Goal: Information Seeking & Learning: Learn about a topic

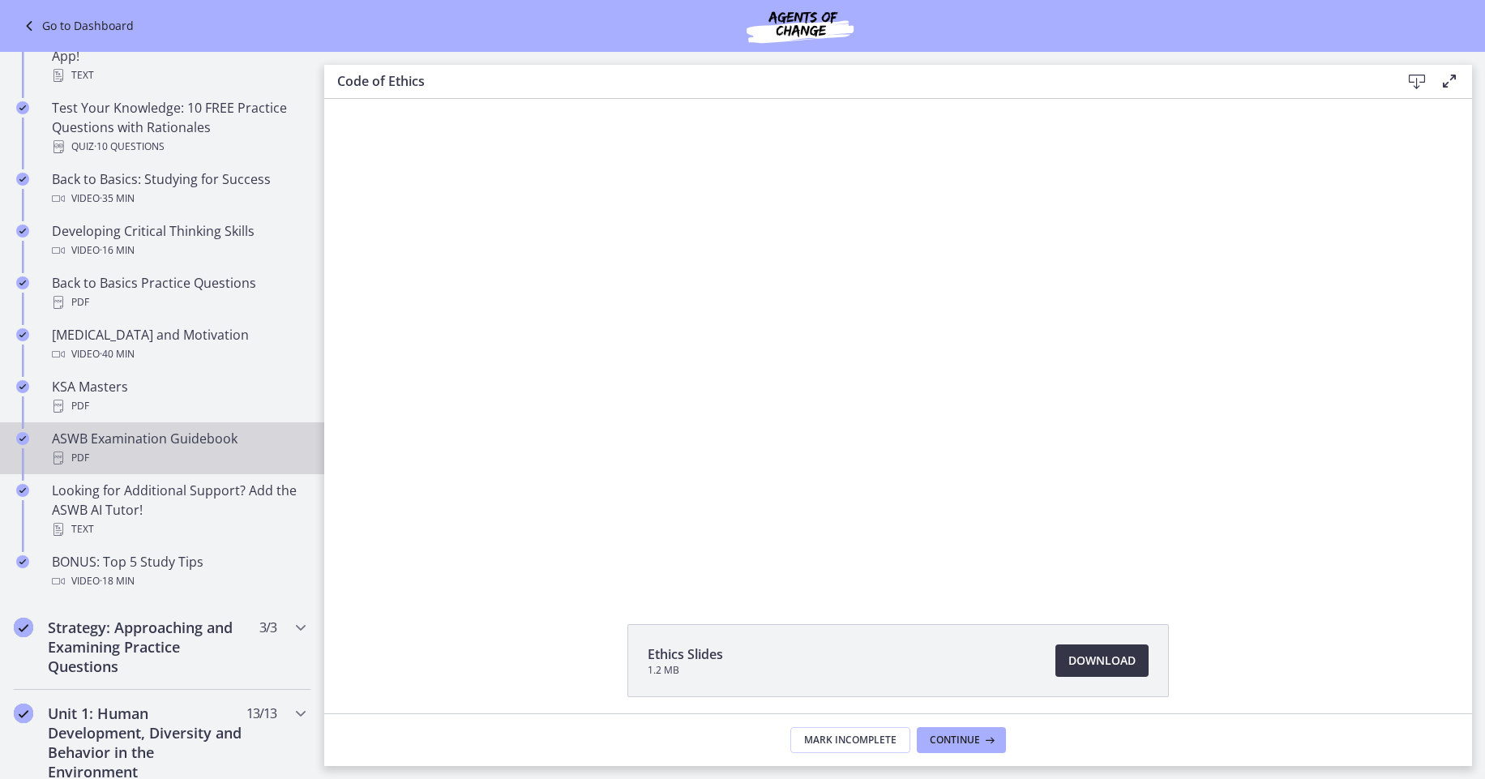
scroll to position [166, 0]
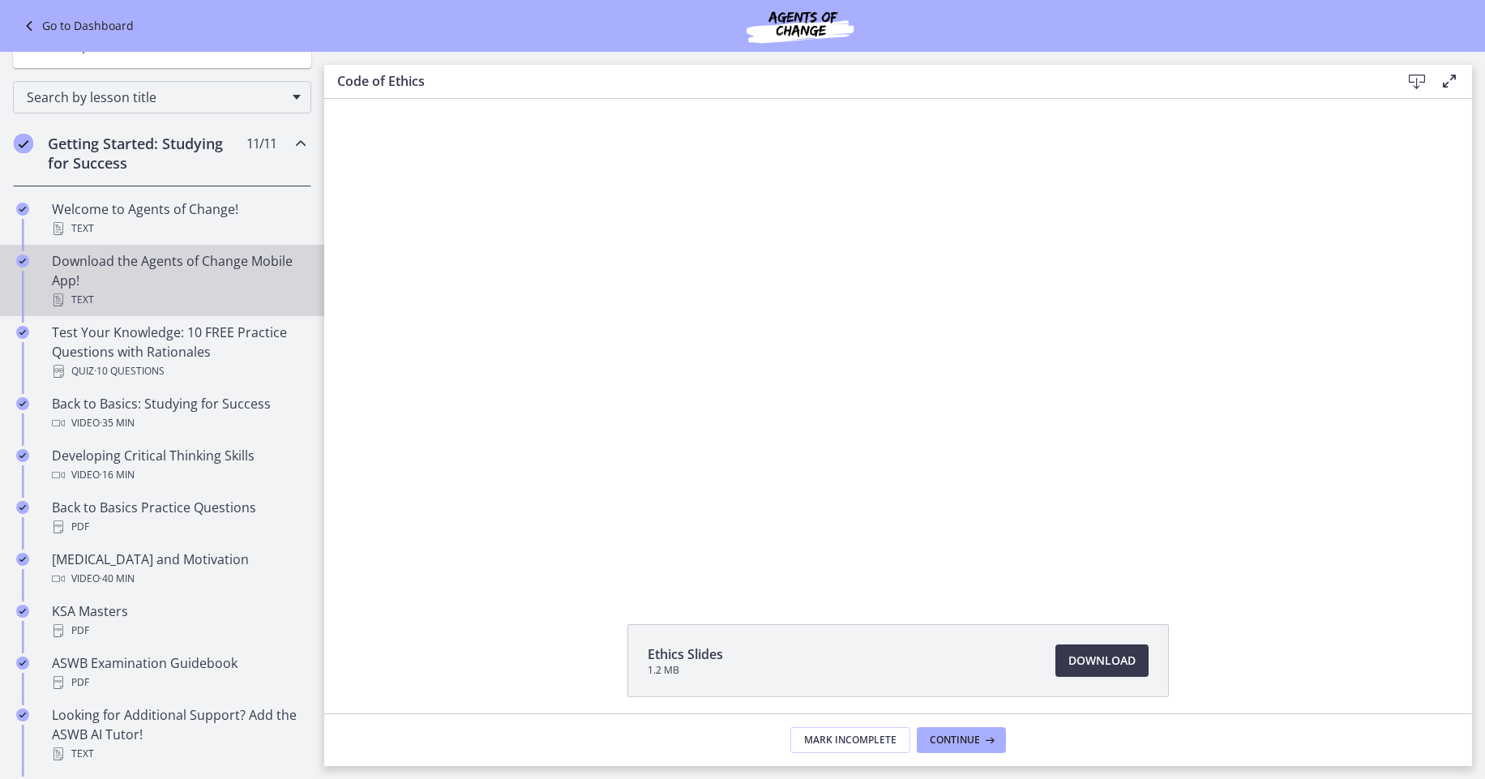
click at [224, 265] on div "Download the Agents of Change Mobile App! Text" at bounding box center [178, 280] width 253 height 58
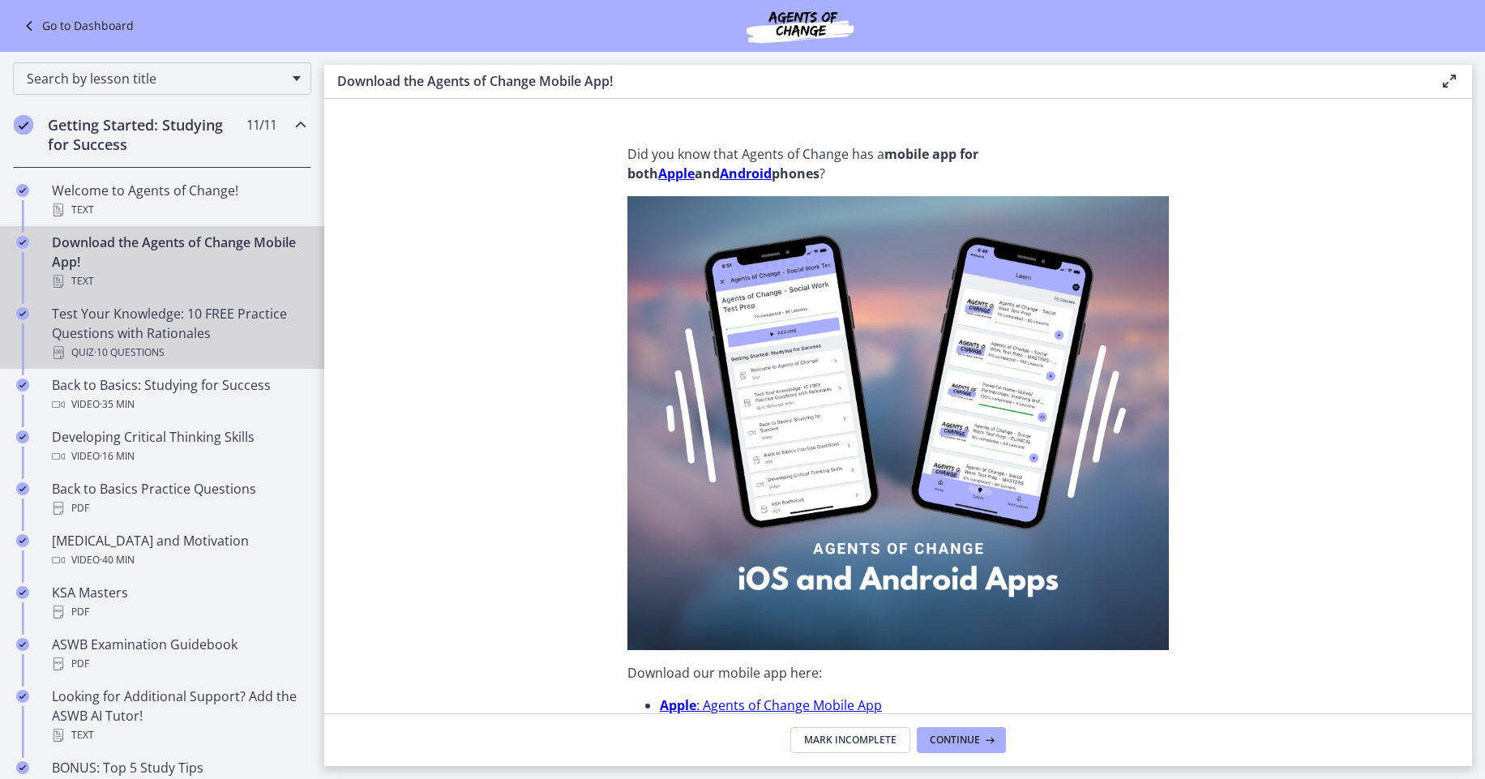
scroll to position [189, 0]
click at [201, 341] on div "Quiz · 10 Questions" at bounding box center [178, 348] width 253 height 19
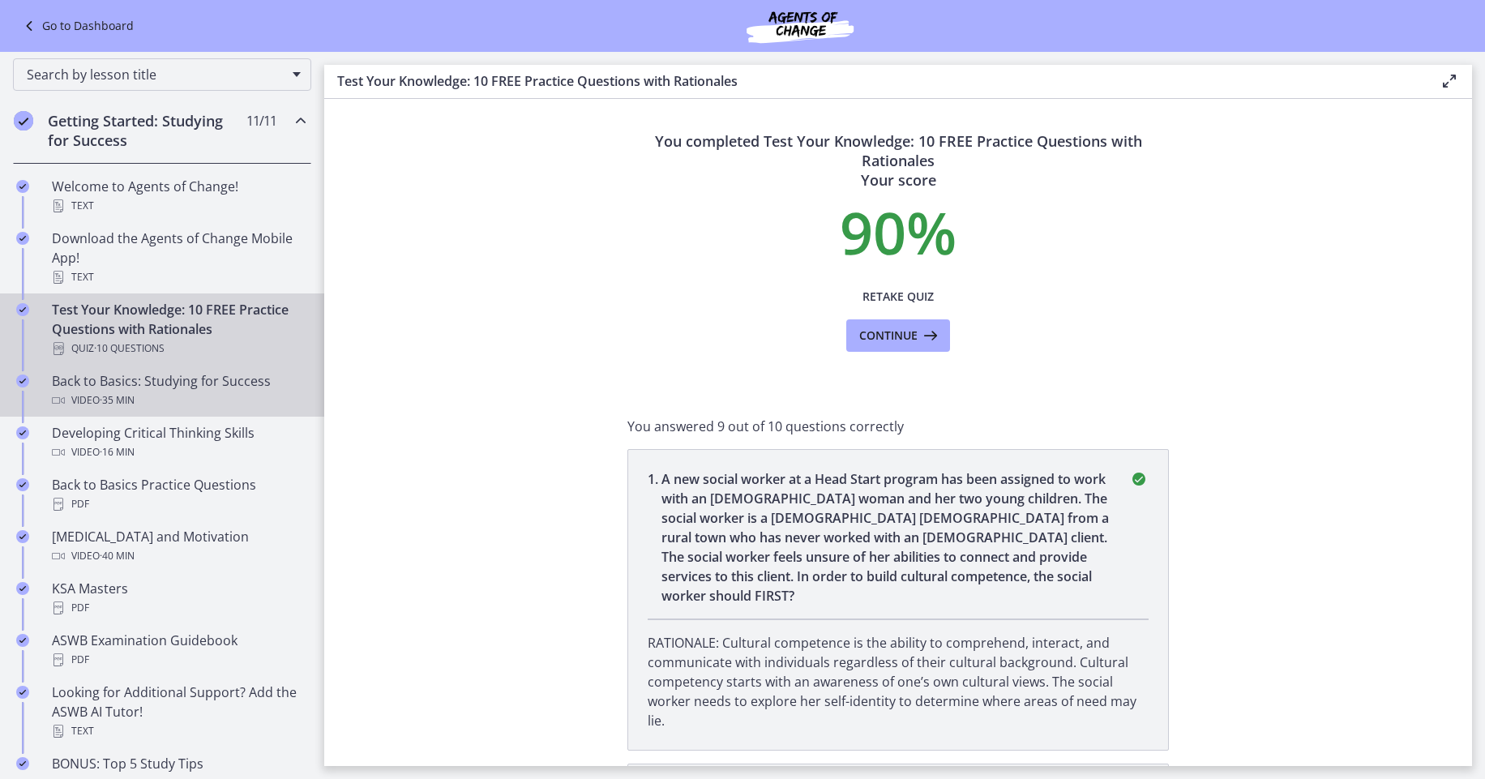
click at [190, 399] on div "Video · 35 min" at bounding box center [178, 400] width 253 height 19
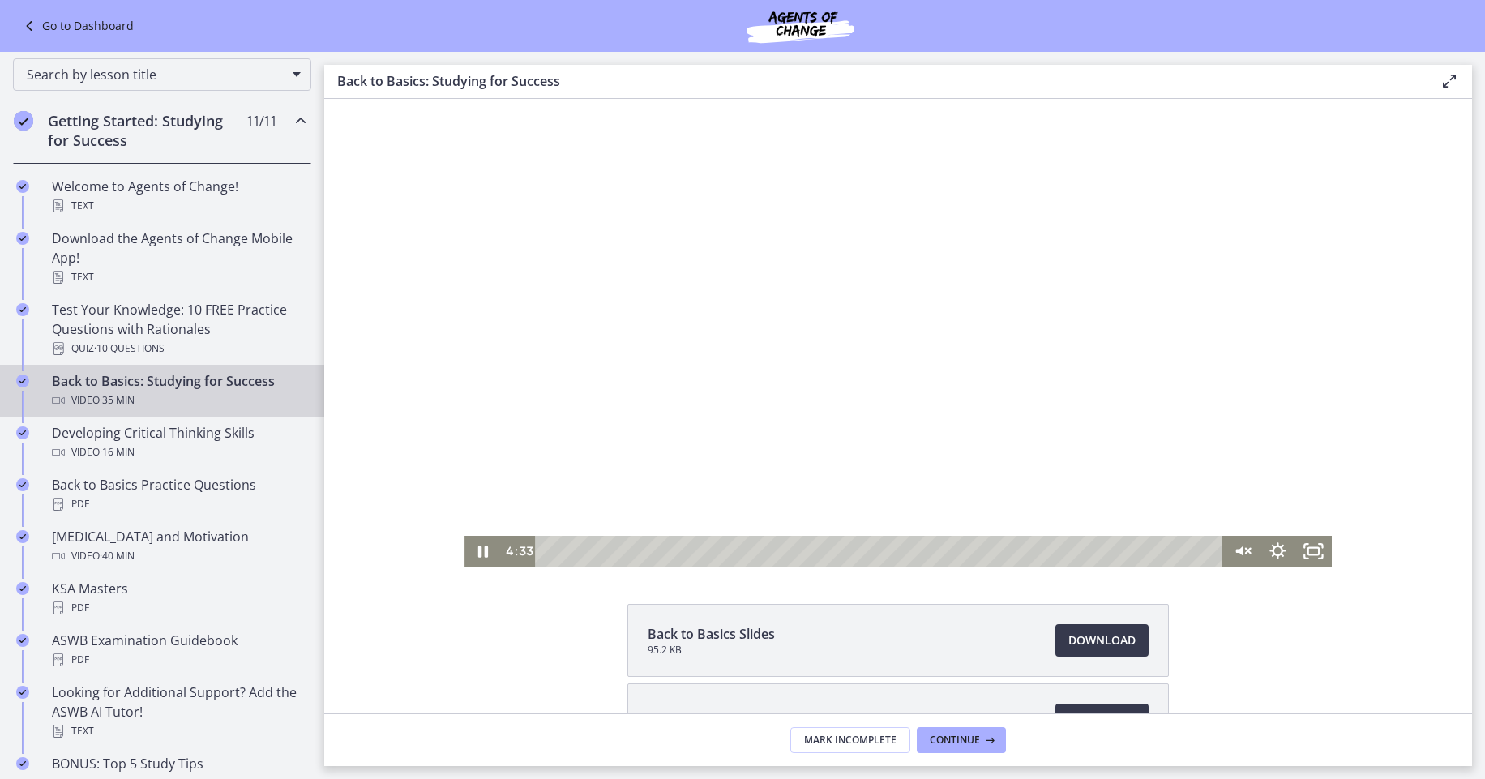
scroll to position [22, 0]
click at [655, 550] on div "Playbar" at bounding box center [881, 549] width 665 height 31
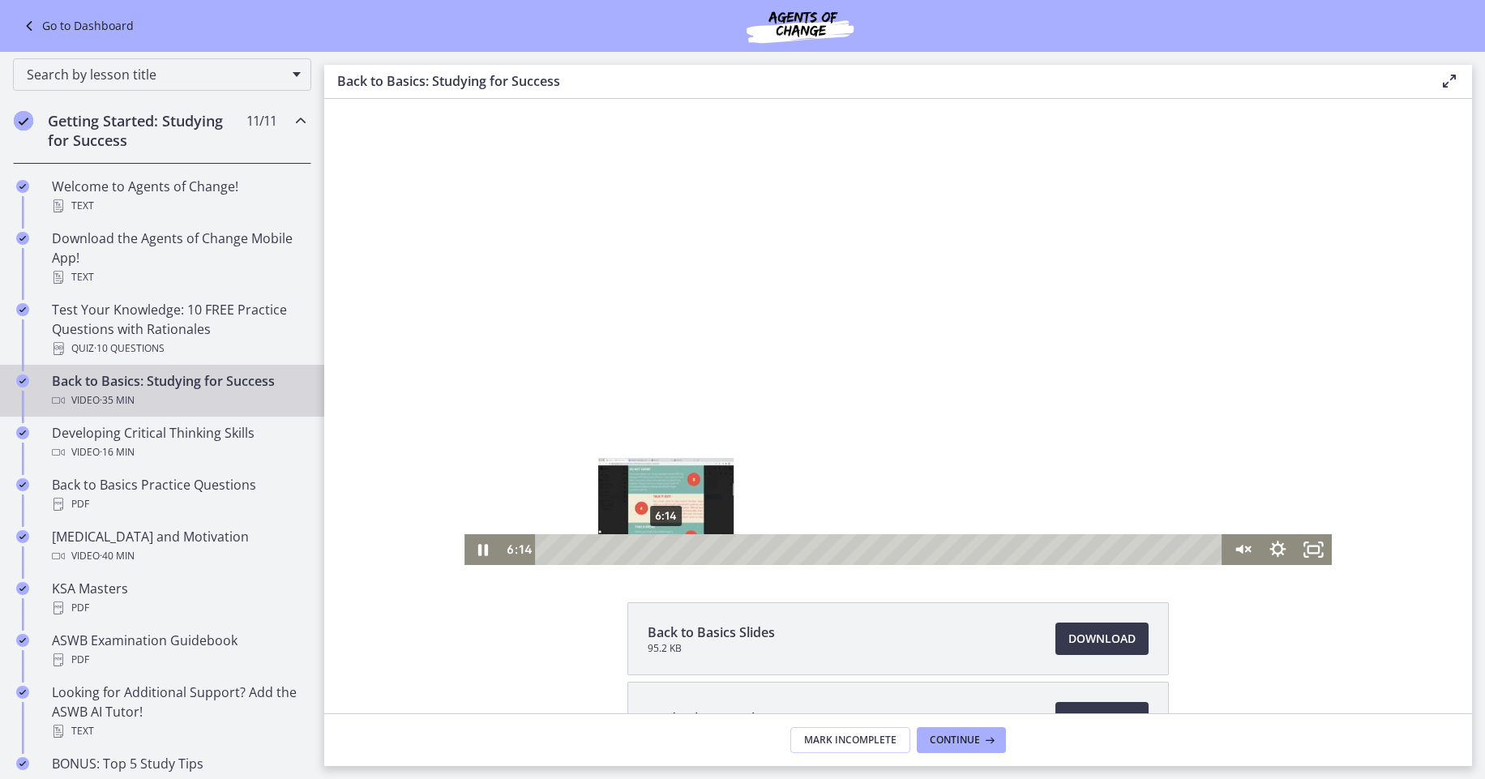
drag, startPoint x: 655, startPoint y: 550, endPoint x: 675, endPoint y: 550, distance: 20.3
click at [670, 550] on div "Playbar" at bounding box center [666, 550] width 10 height 10
drag, startPoint x: 675, startPoint y: 550, endPoint x: 698, endPoint y: 553, distance: 22.8
click at [692, 553] on div "Playbar" at bounding box center [688, 550] width 10 height 10
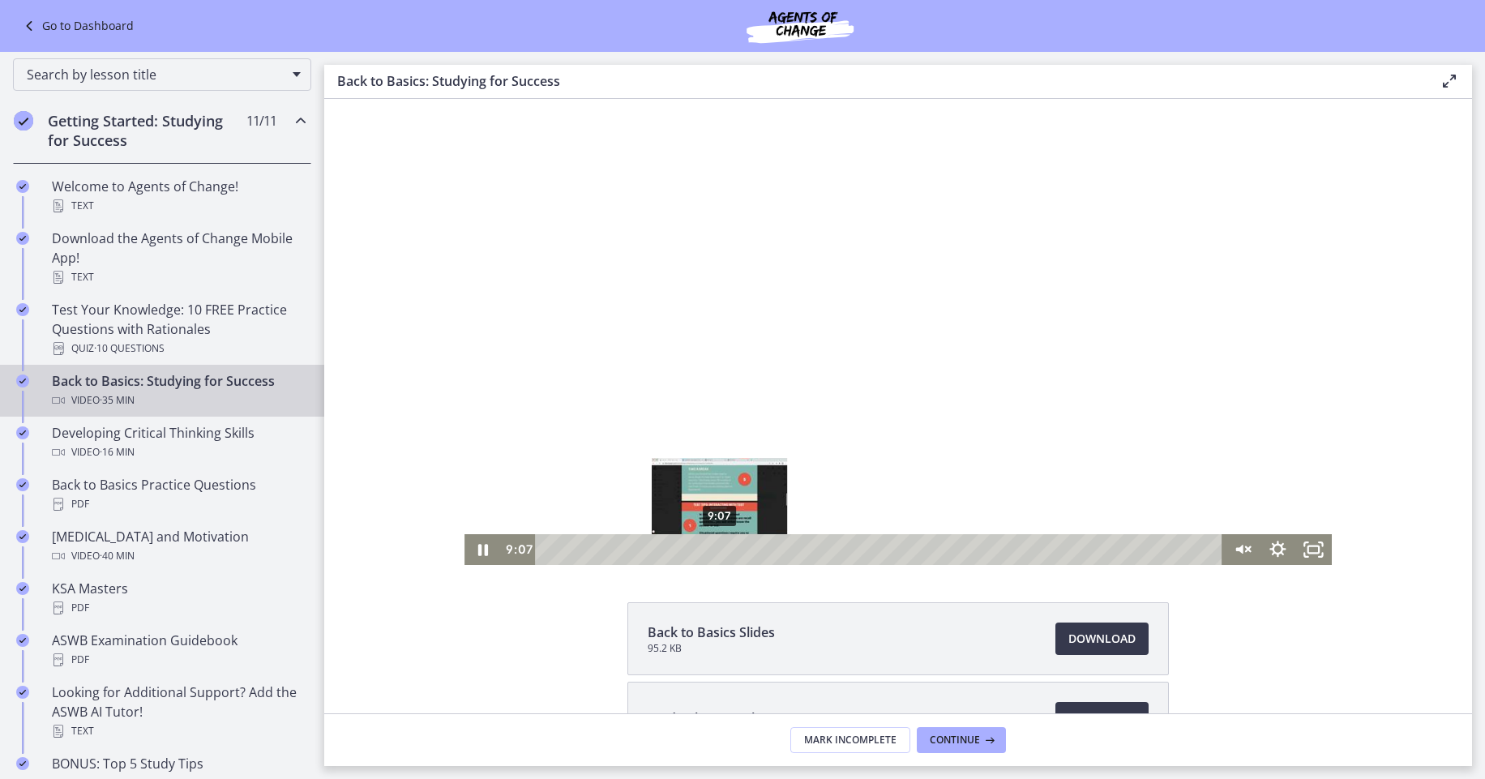
drag, startPoint x: 698, startPoint y: 553, endPoint x: 724, endPoint y: 553, distance: 25.9
click at [724, 553] on div "Playbar" at bounding box center [720, 550] width 10 height 10
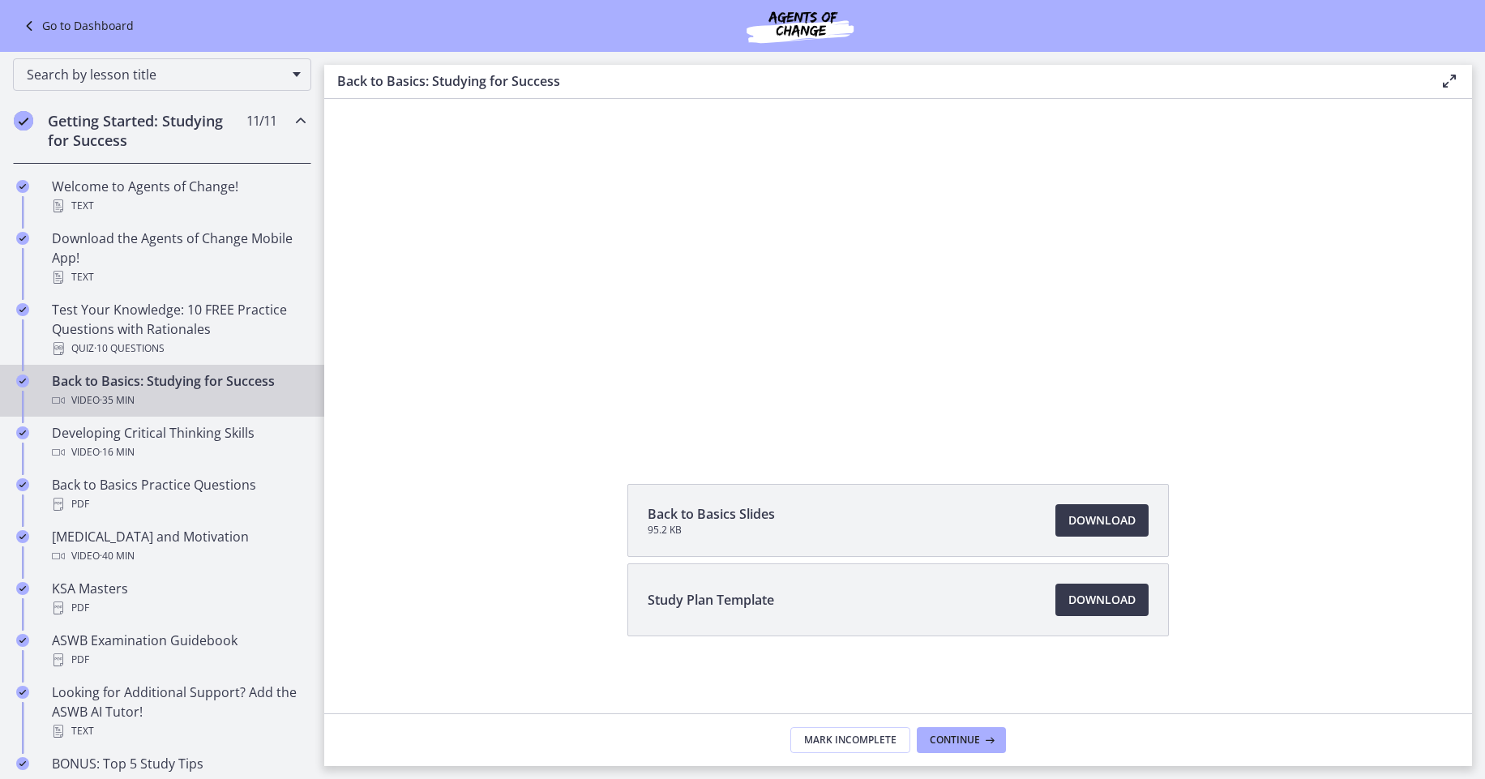
scroll to position [141, 0]
click at [1093, 508] on link "Download Opens in a new window" at bounding box center [1101, 519] width 93 height 32
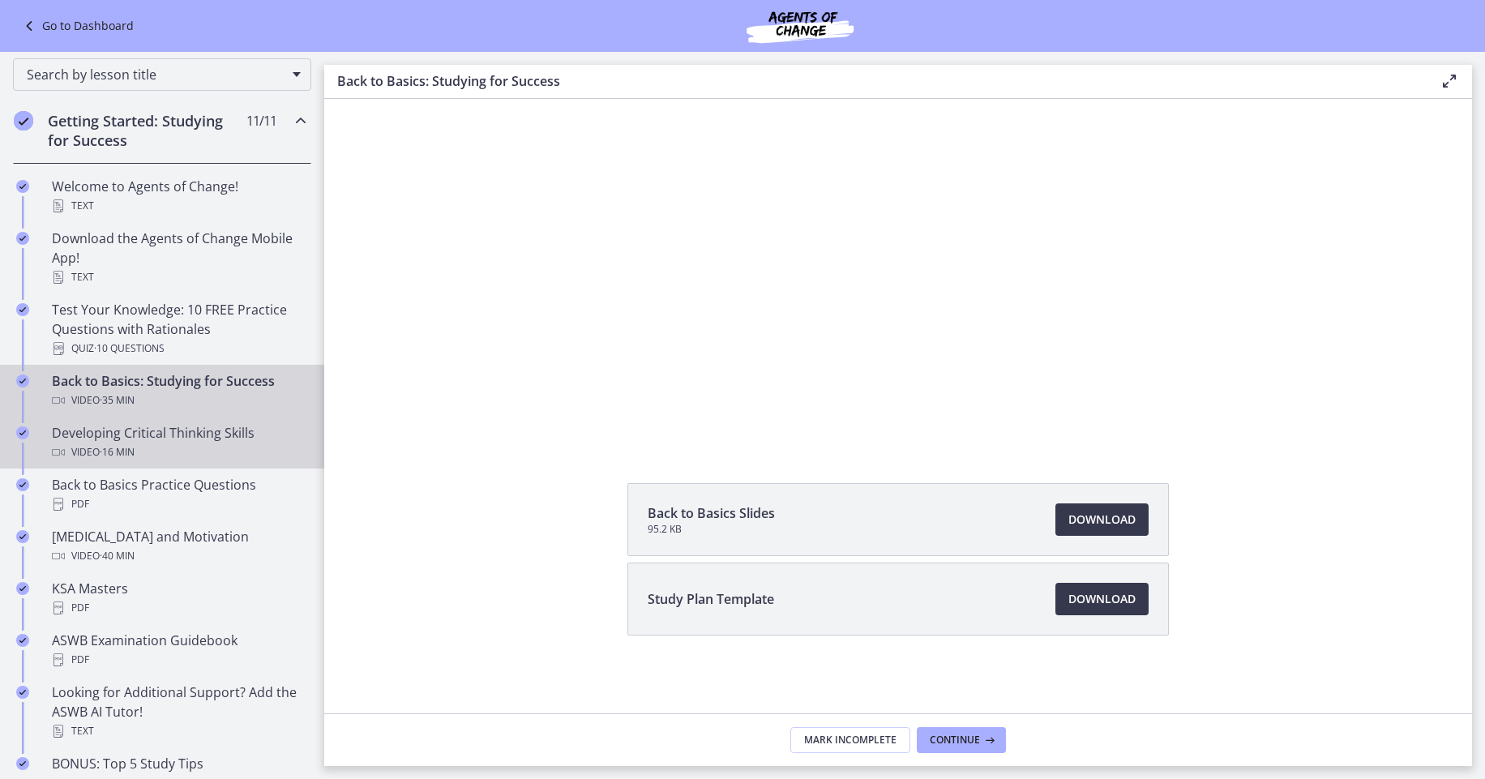
click at [140, 441] on div "Developing Critical Thinking Skills Video · 16 min" at bounding box center [178, 442] width 253 height 39
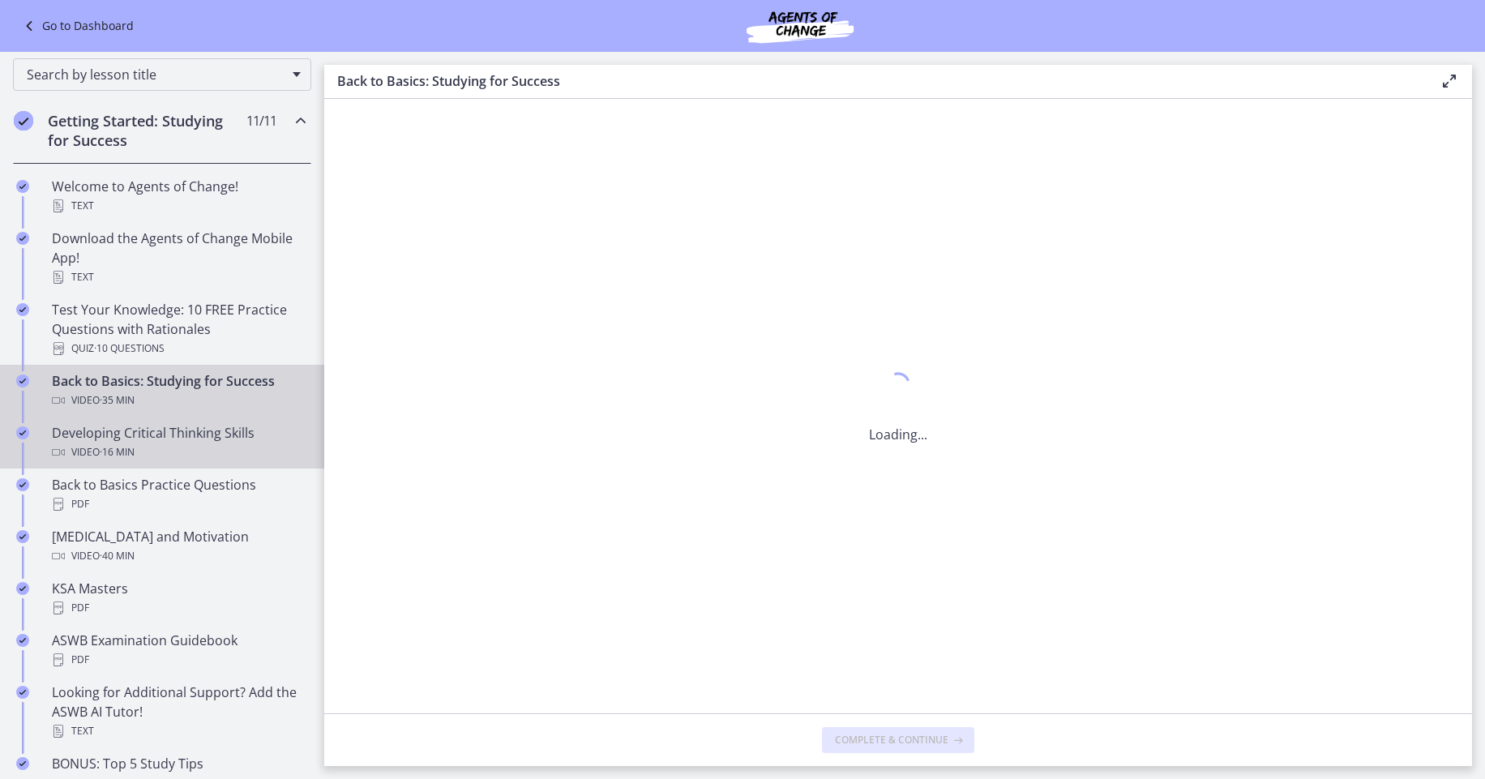
scroll to position [0, 0]
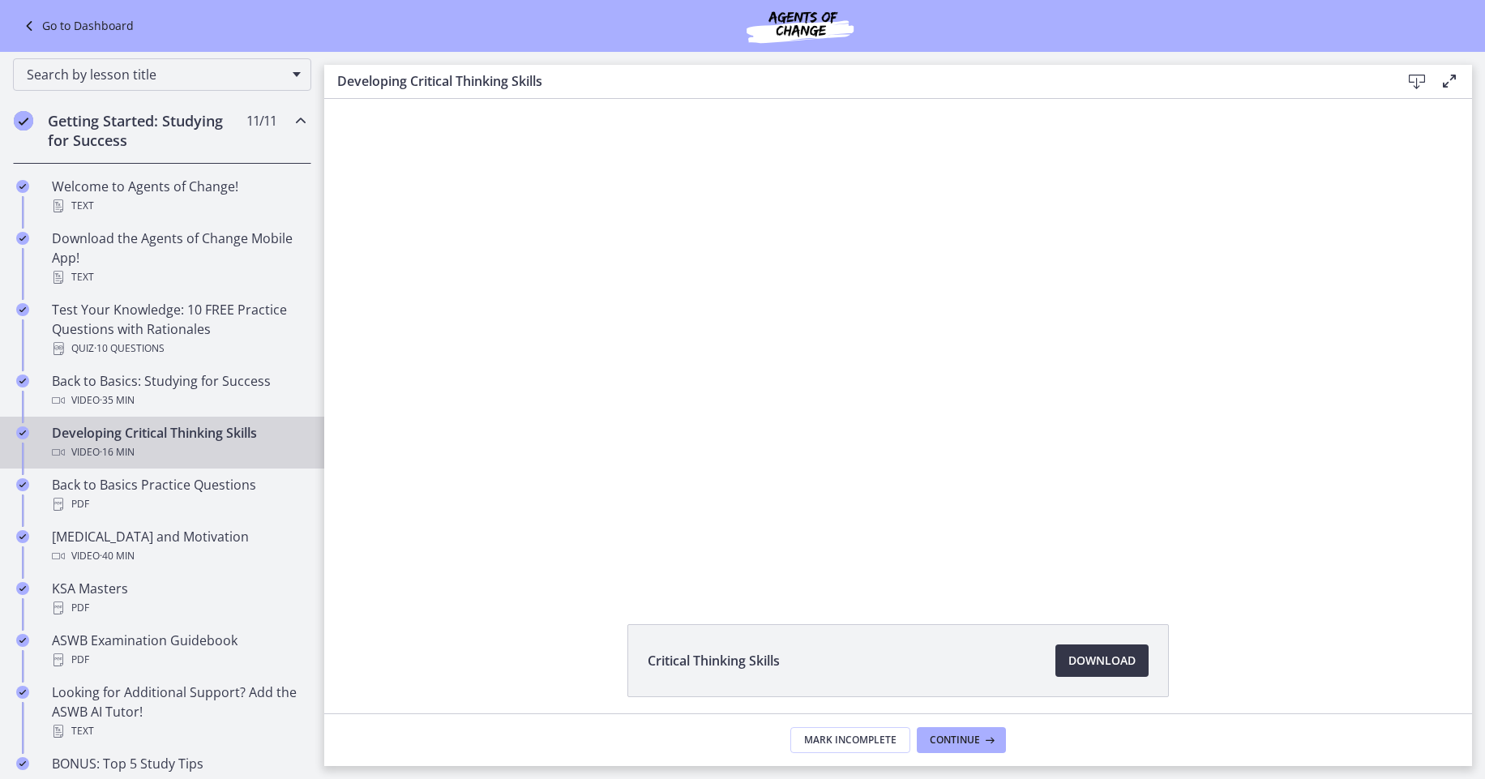
click at [1111, 661] on span "Download Opens in a new window" at bounding box center [1101, 660] width 67 height 19
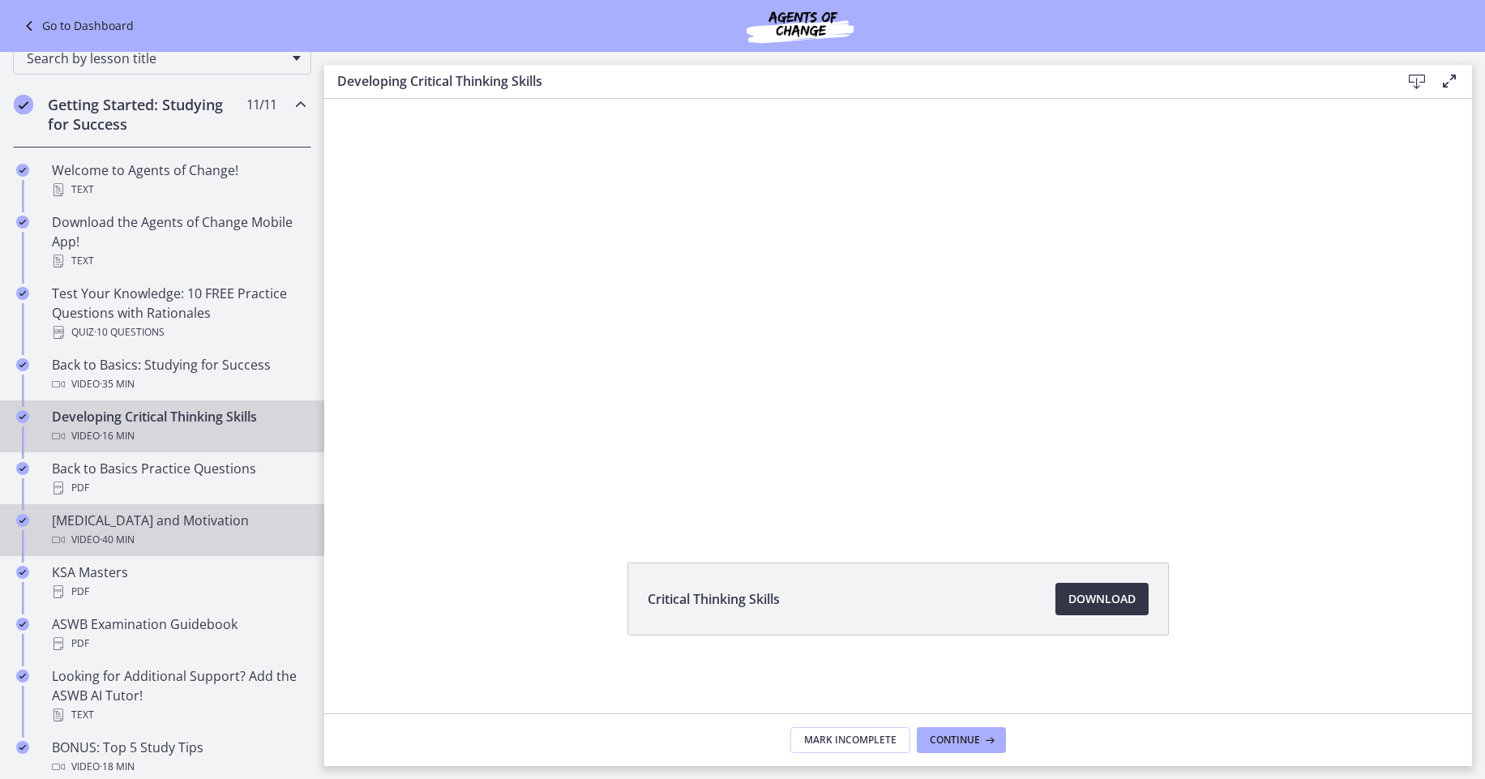
scroll to position [208, 0]
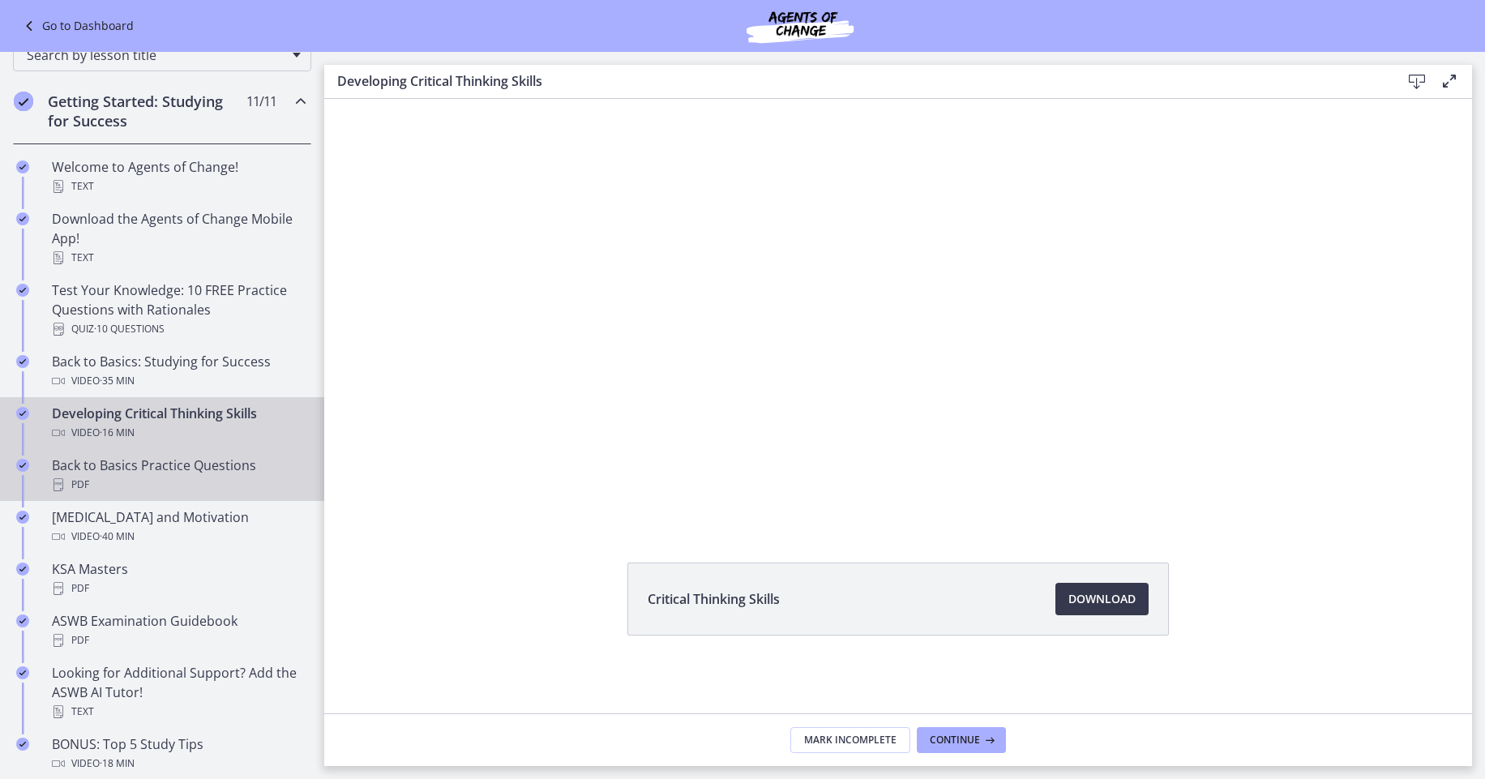
click at [203, 474] on div "Back to Basics Practice Questions PDF" at bounding box center [178, 475] width 253 height 39
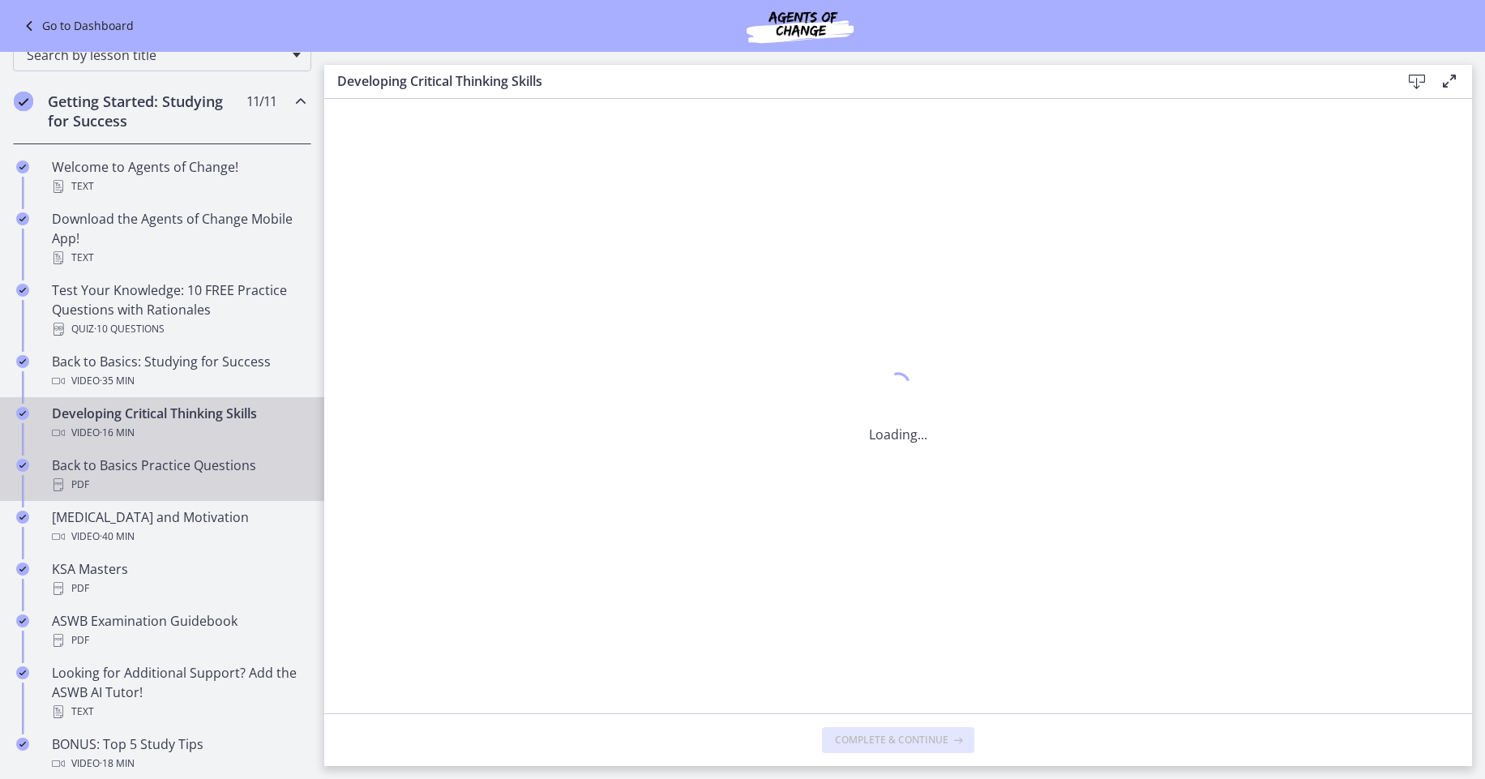
scroll to position [0, 0]
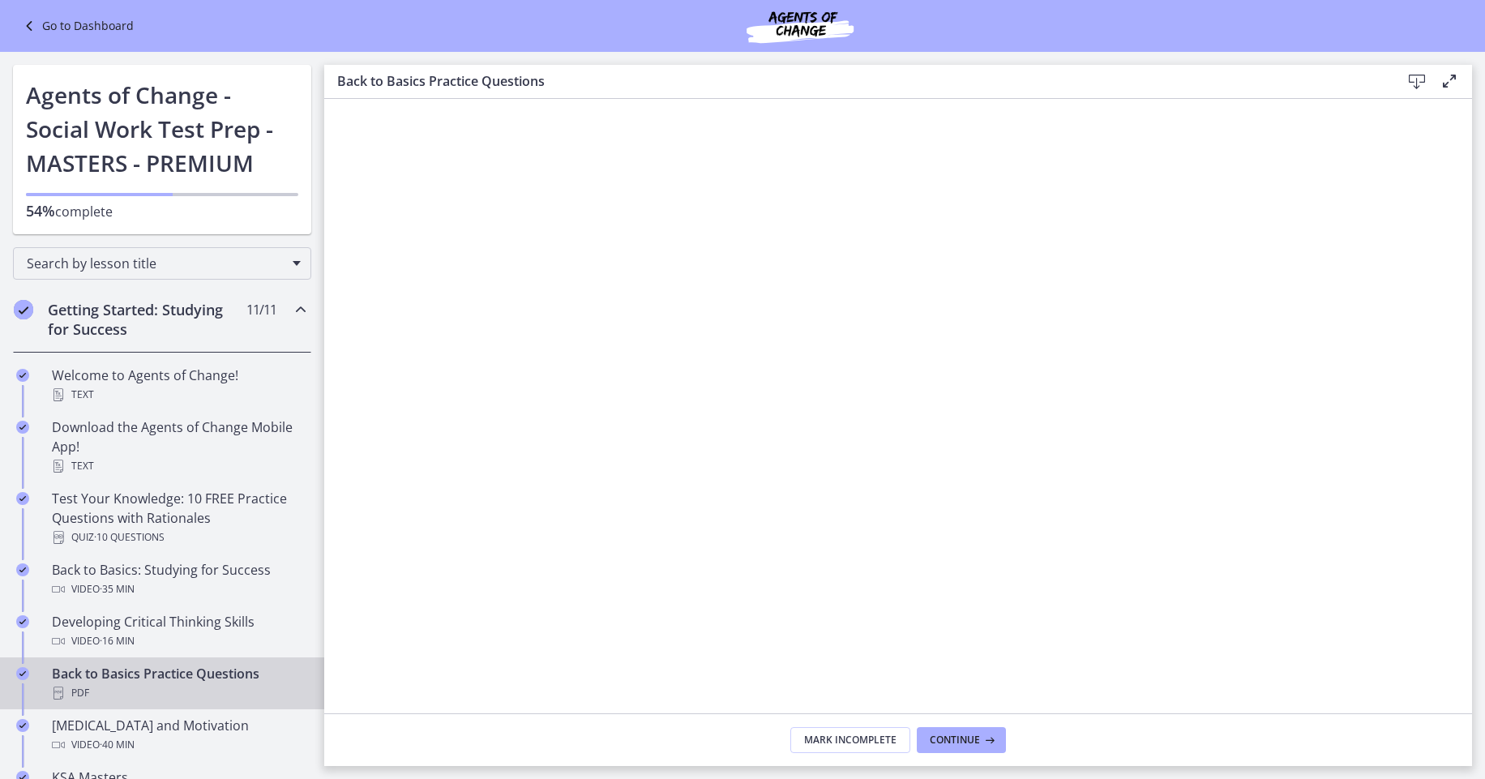
click at [62, 30] on link "Go to Dashboard" at bounding box center [76, 25] width 114 height 19
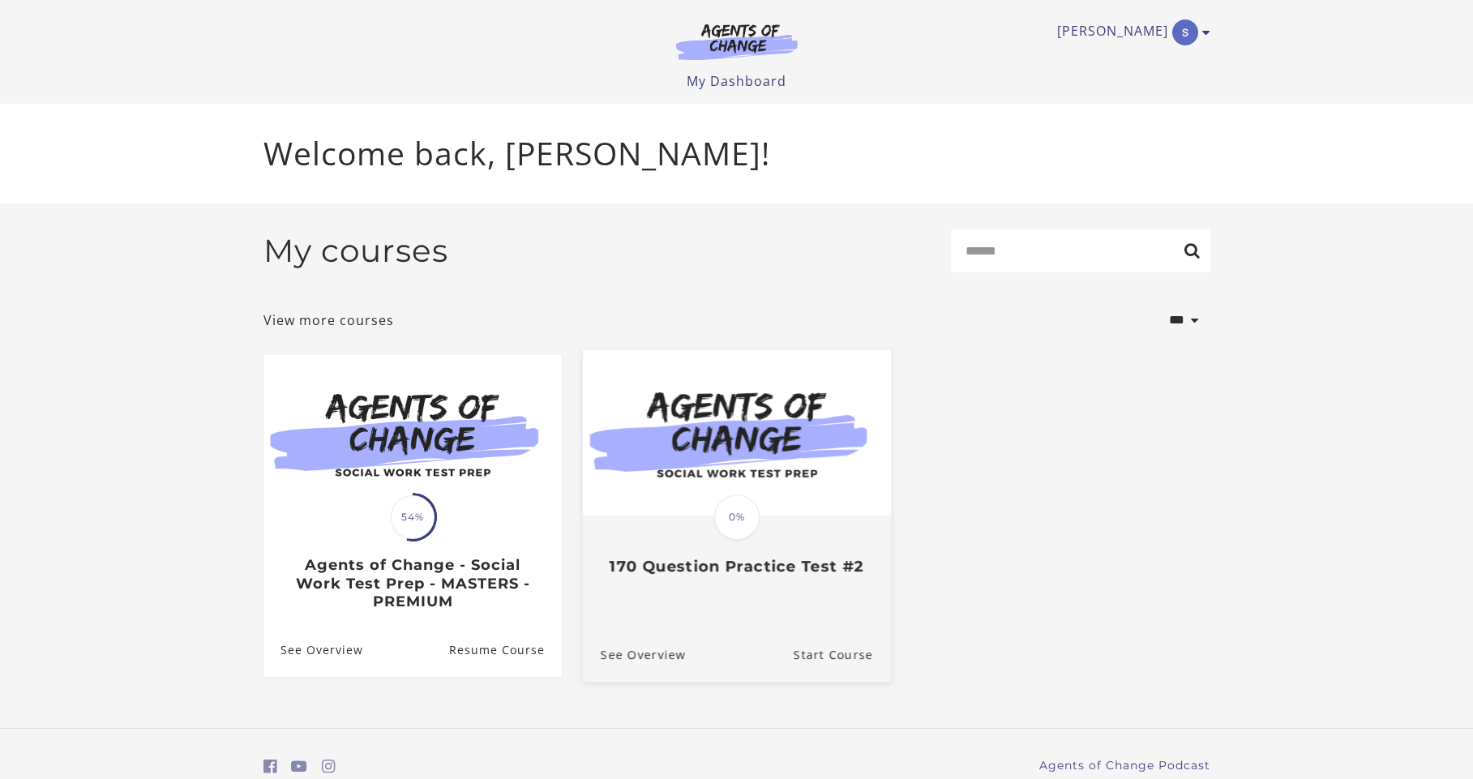
click at [742, 463] on img at bounding box center [736, 432] width 308 height 166
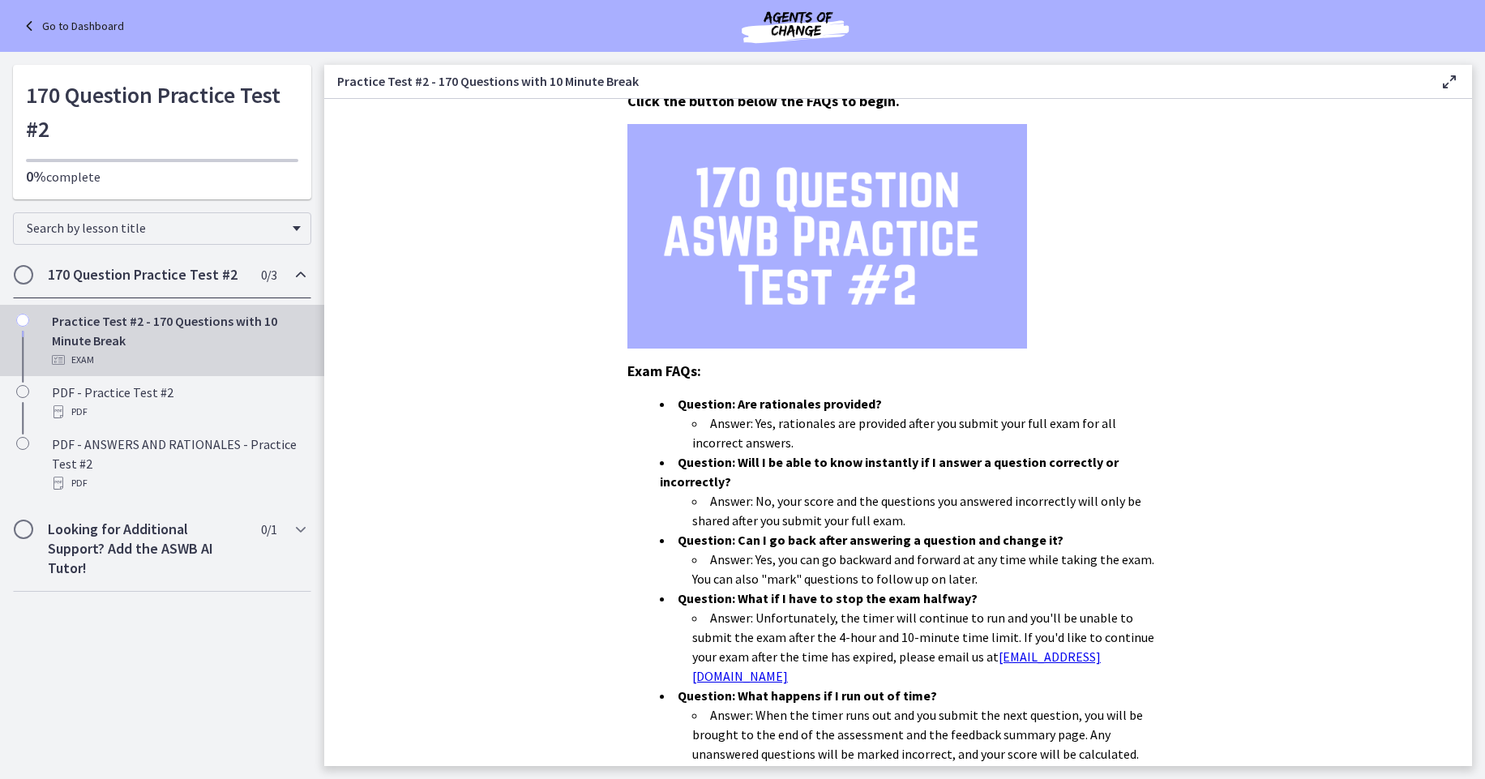
scroll to position [362, 0]
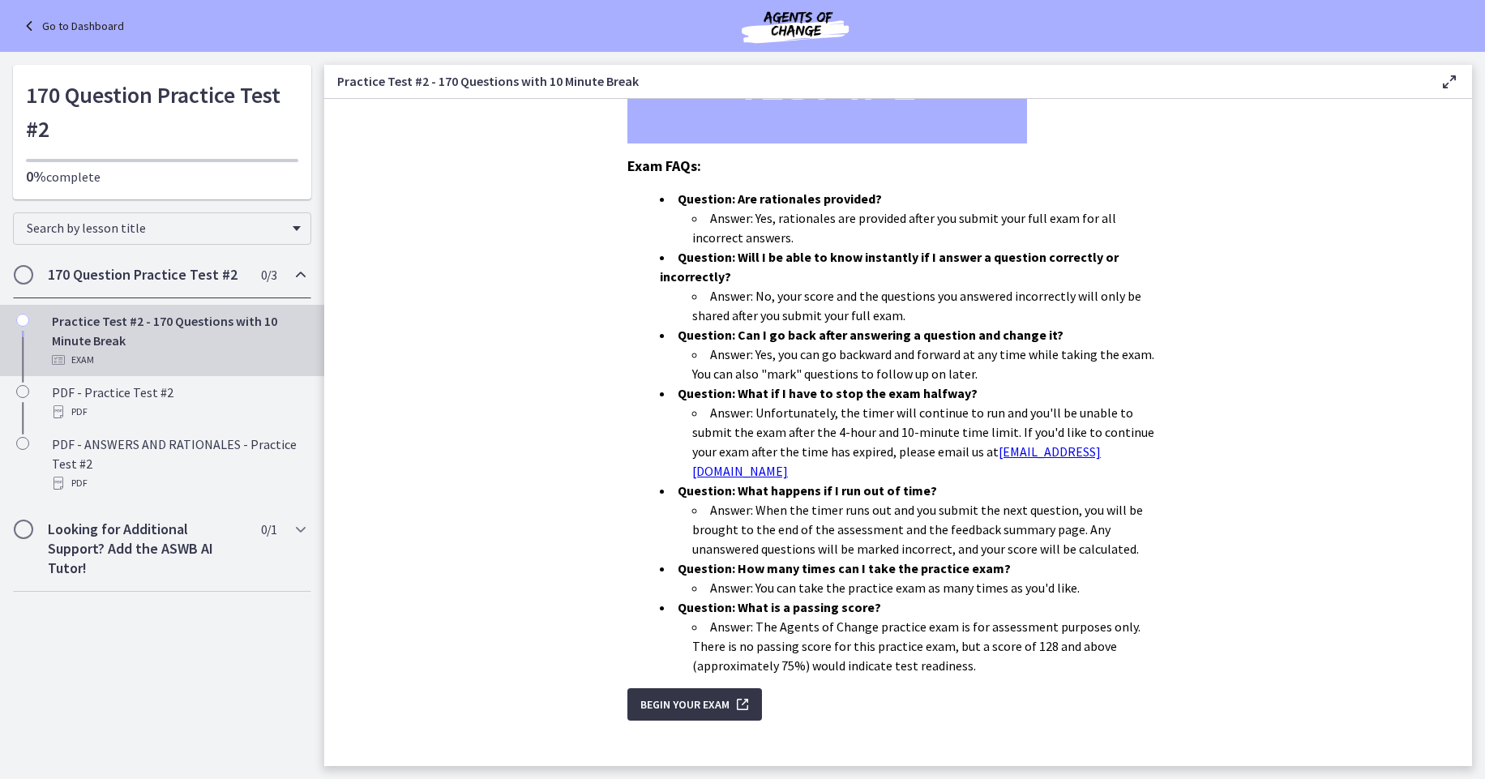
click at [674, 695] on span "Begin Your Exam" at bounding box center [684, 704] width 89 height 19
